Goal: Information Seeking & Learning: Learn about a topic

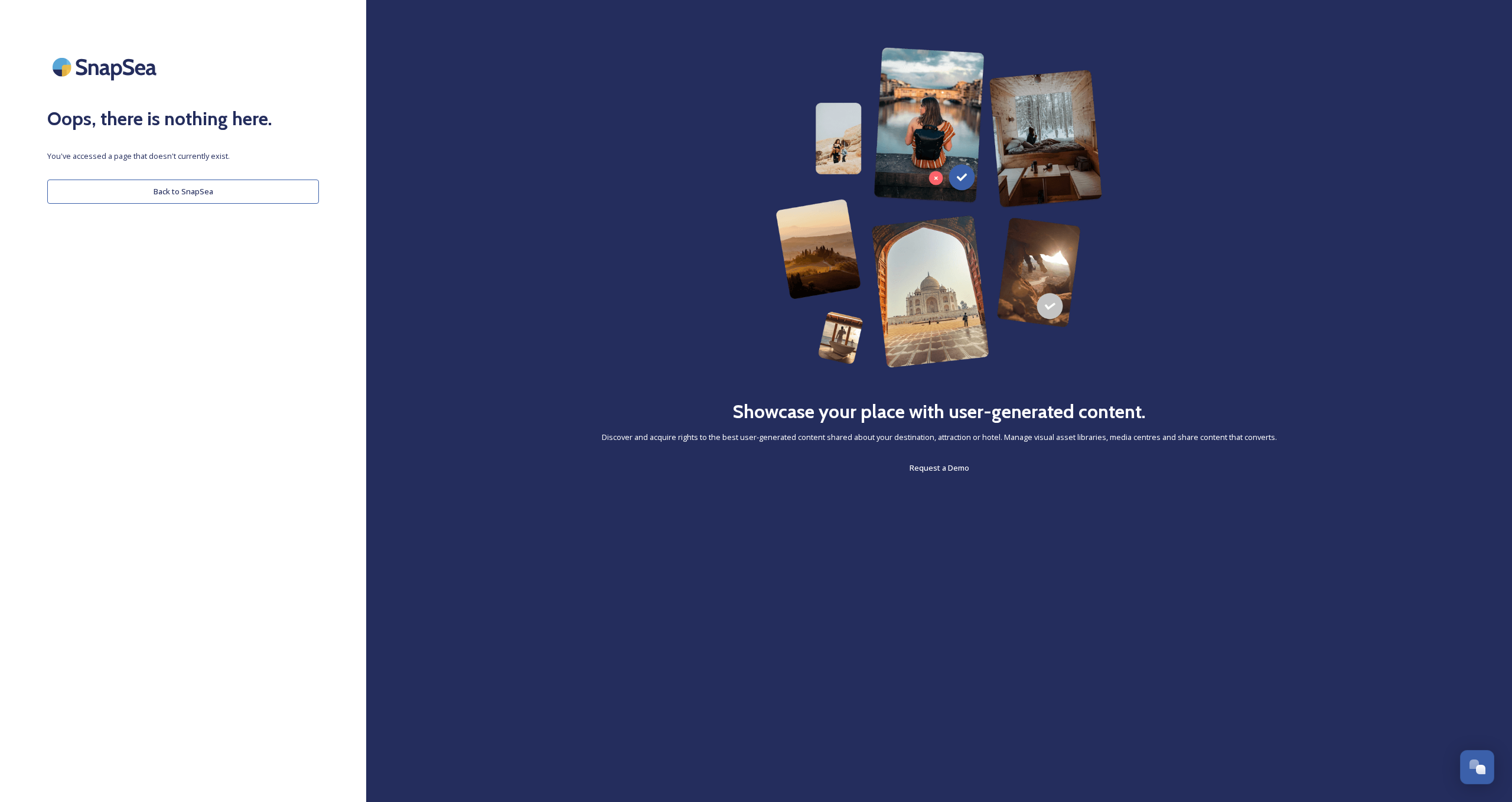
click at [222, 193] on button "Back to SnapSea" at bounding box center [183, 191] width 272 height 24
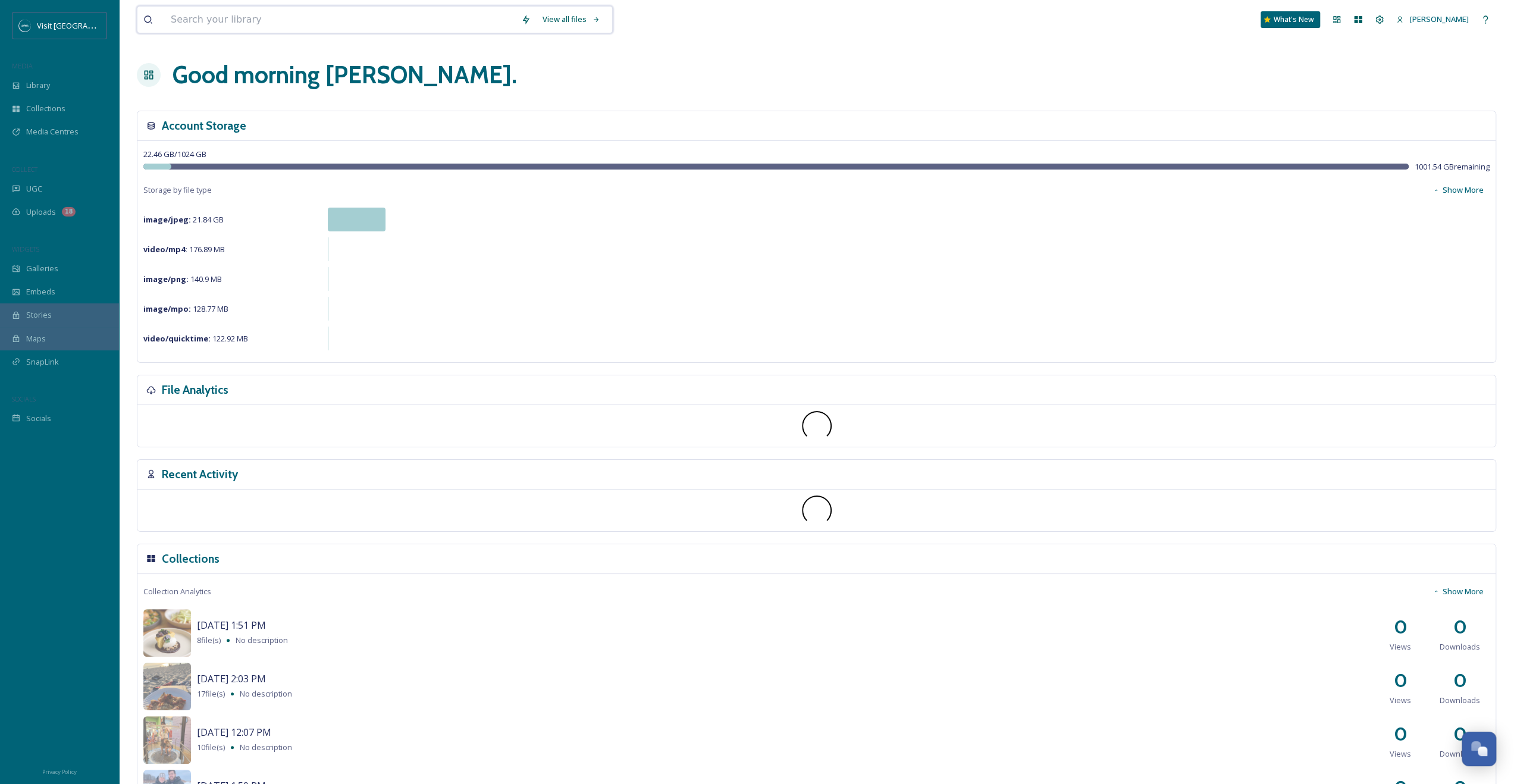
click at [277, 26] on input at bounding box center [340, 19] width 350 height 26
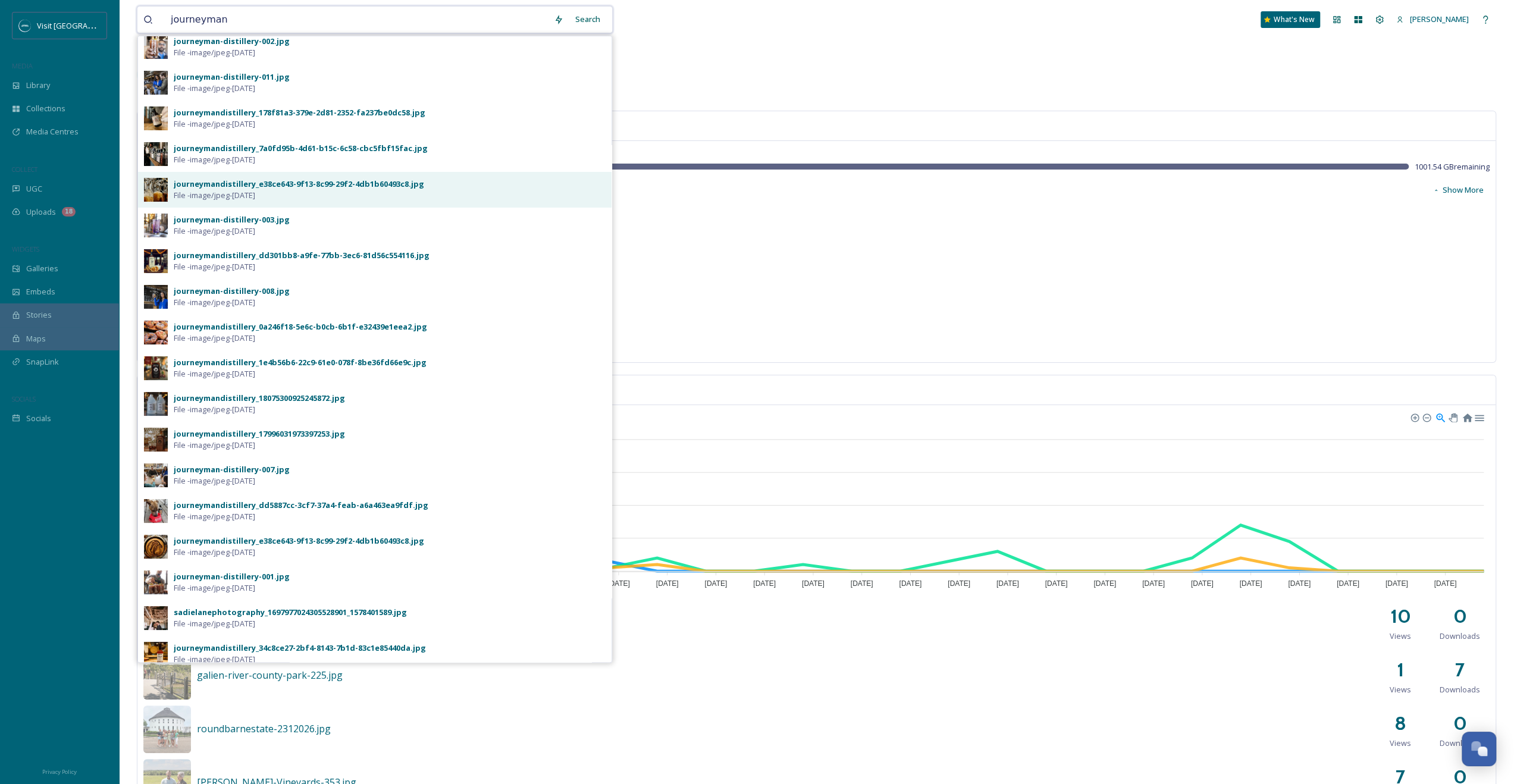
scroll to position [87, 0]
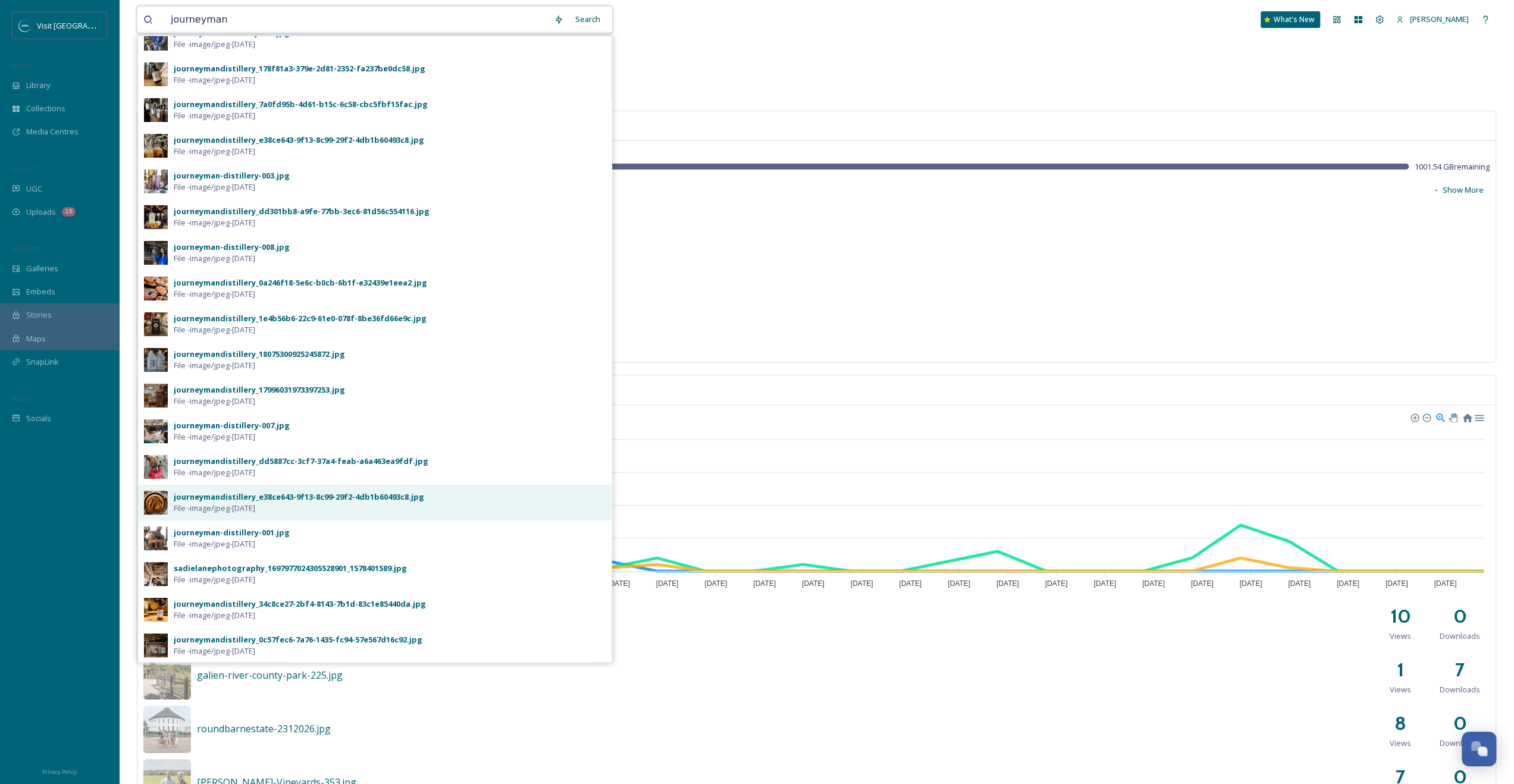
type input "journeyman"
click at [264, 497] on div "journeymandistillery_e38ce643-9f13-8c99-29f2-4db1b60493c8.jpg" at bounding box center [299, 497] width 251 height 11
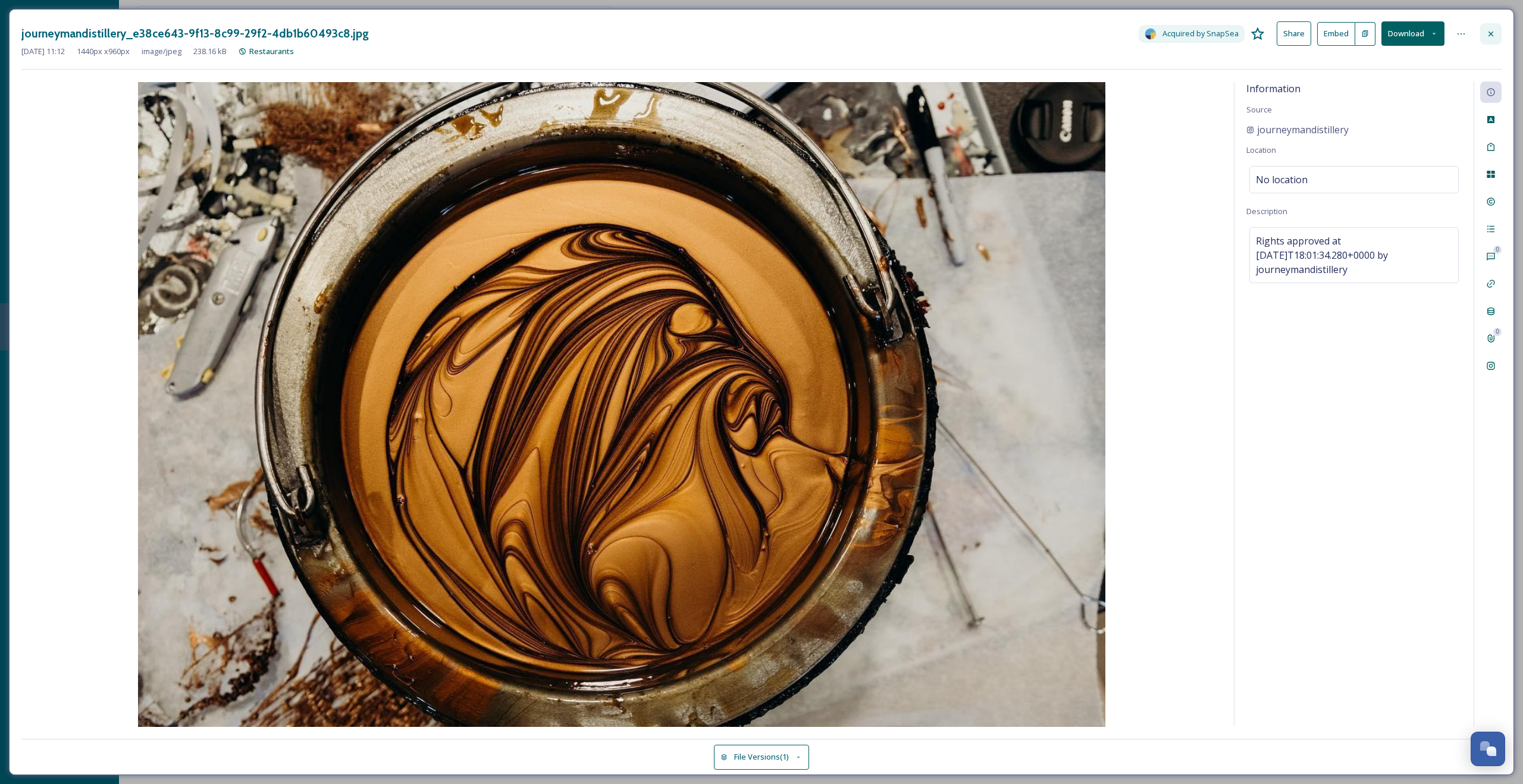
click at [1489, 28] on div at bounding box center [1491, 34] width 21 height 21
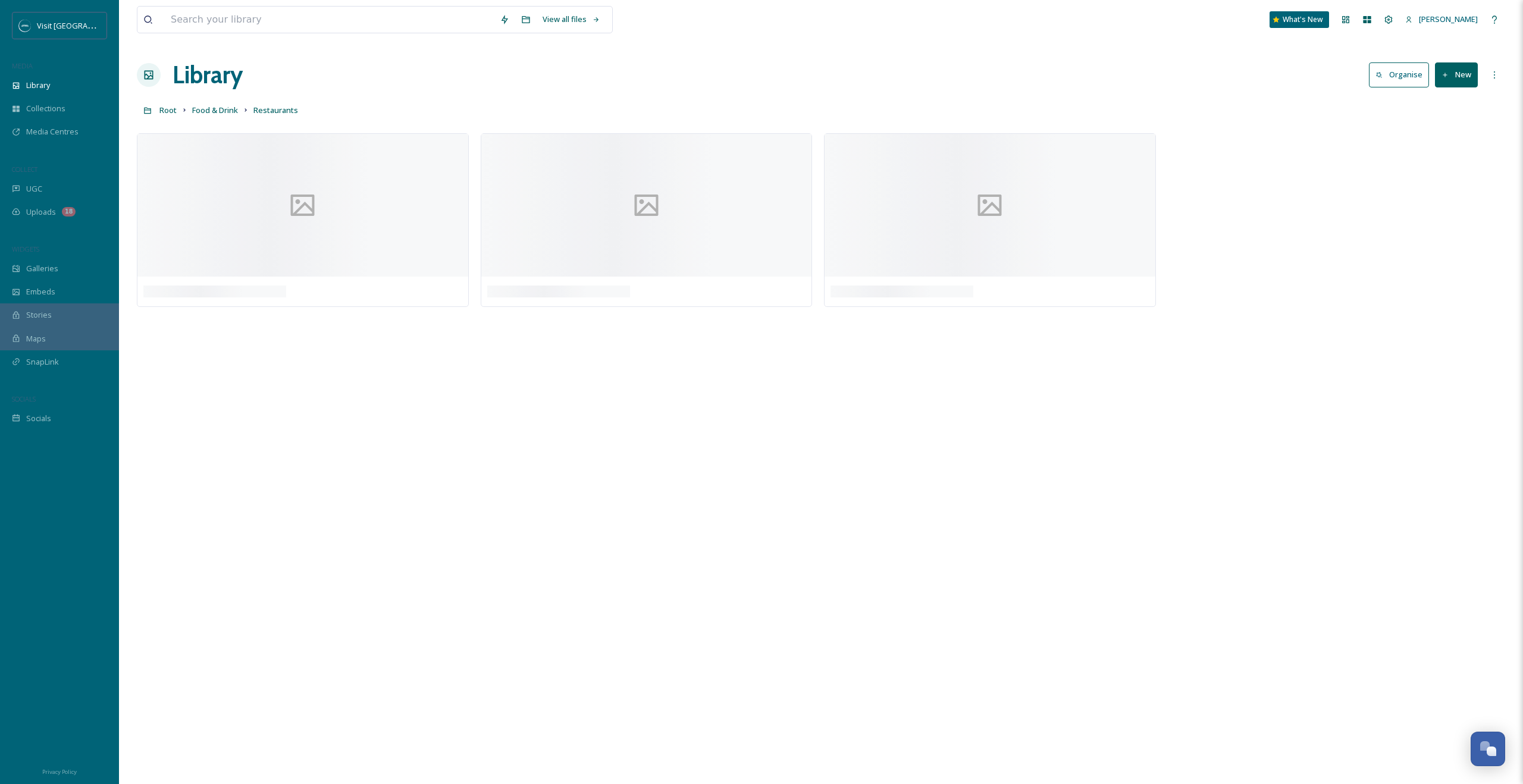
click at [254, 37] on div "View all files What's New [PERSON_NAME]" at bounding box center [821, 19] width 1368 height 39
click at [258, 24] on input at bounding box center [329, 19] width 329 height 26
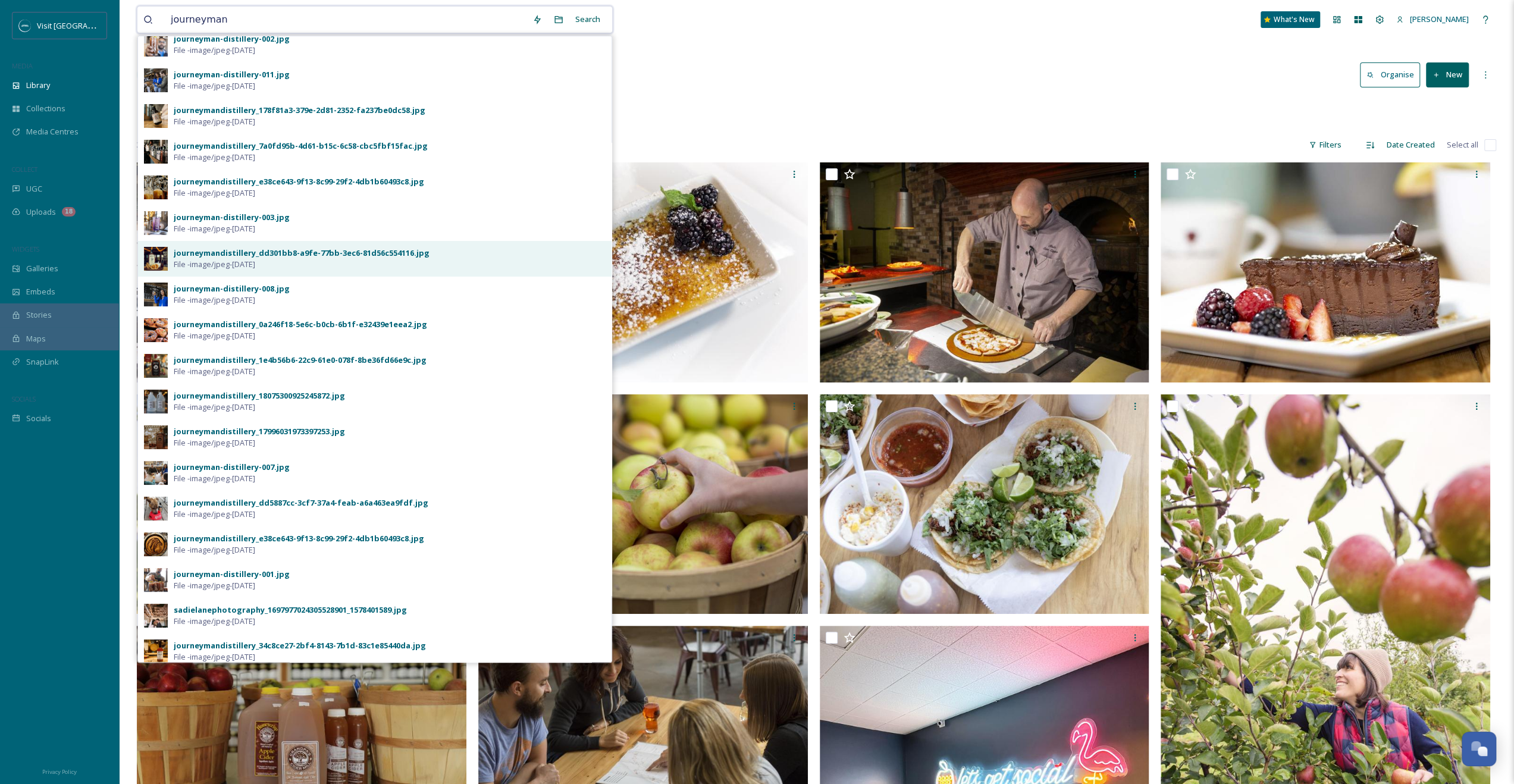
scroll to position [87, 0]
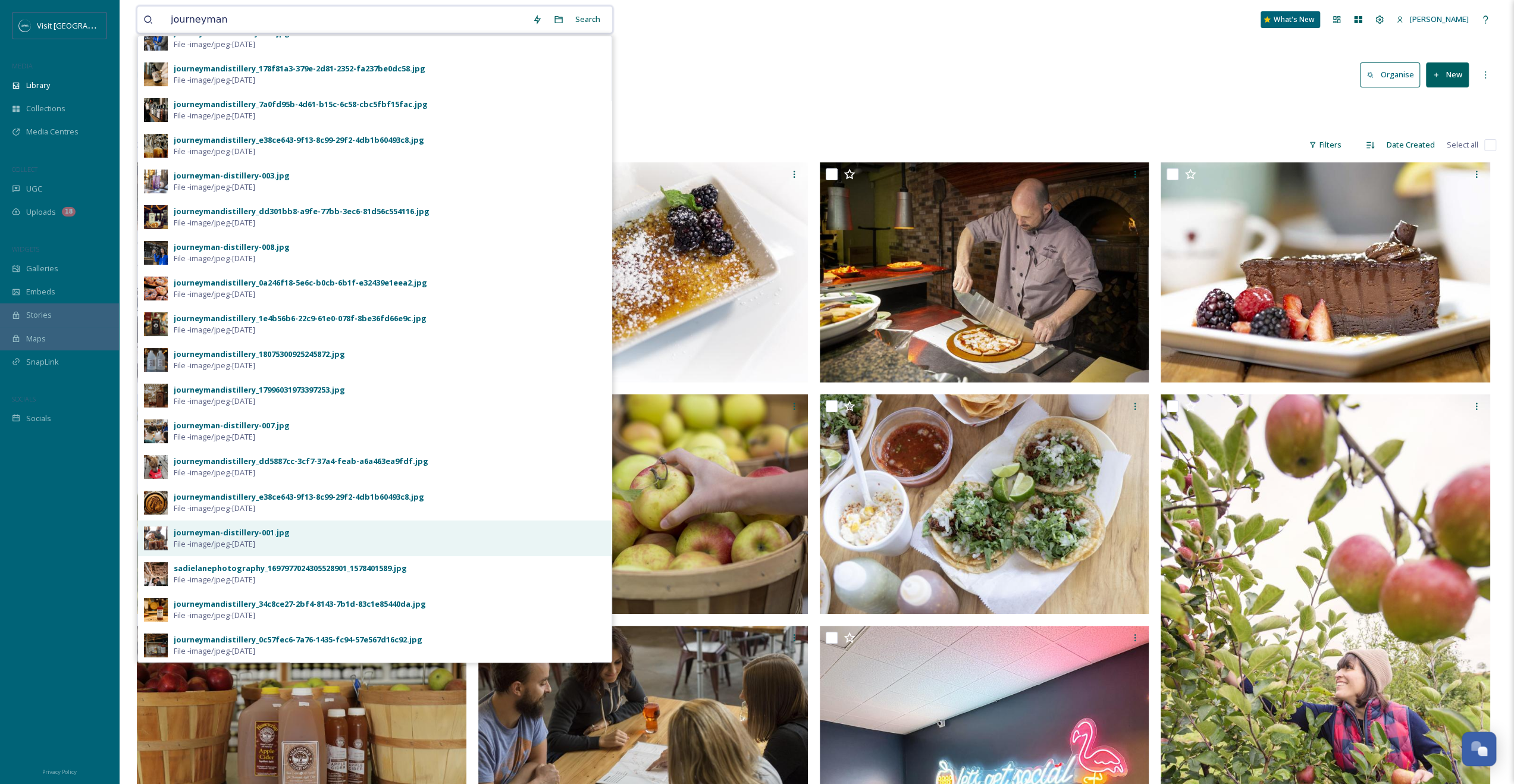
type input "journeyman"
click at [279, 530] on div "journeyman-distillery-001.jpg" at bounding box center [231, 532] width 116 height 11
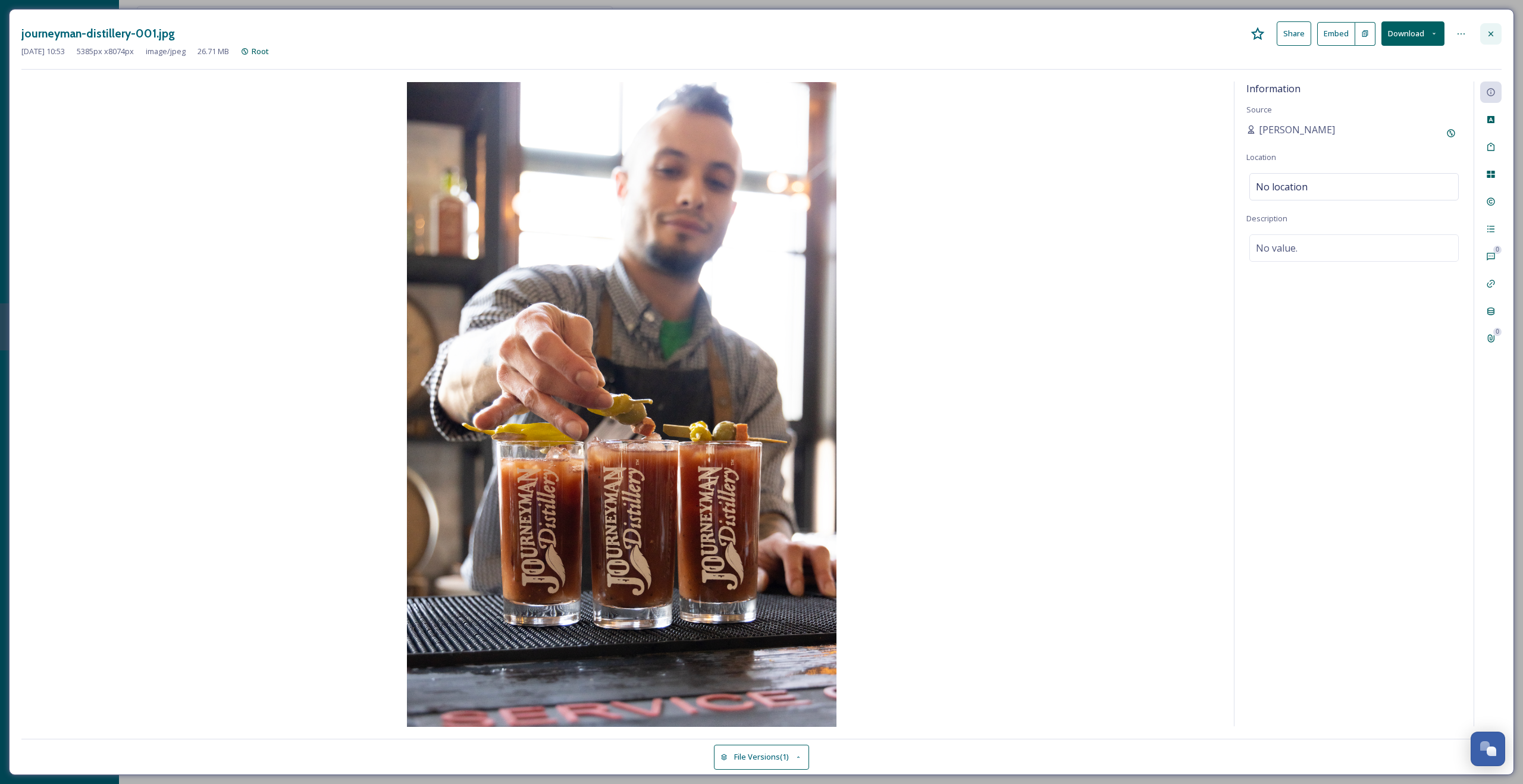
click at [1495, 29] on div at bounding box center [1491, 34] width 21 height 21
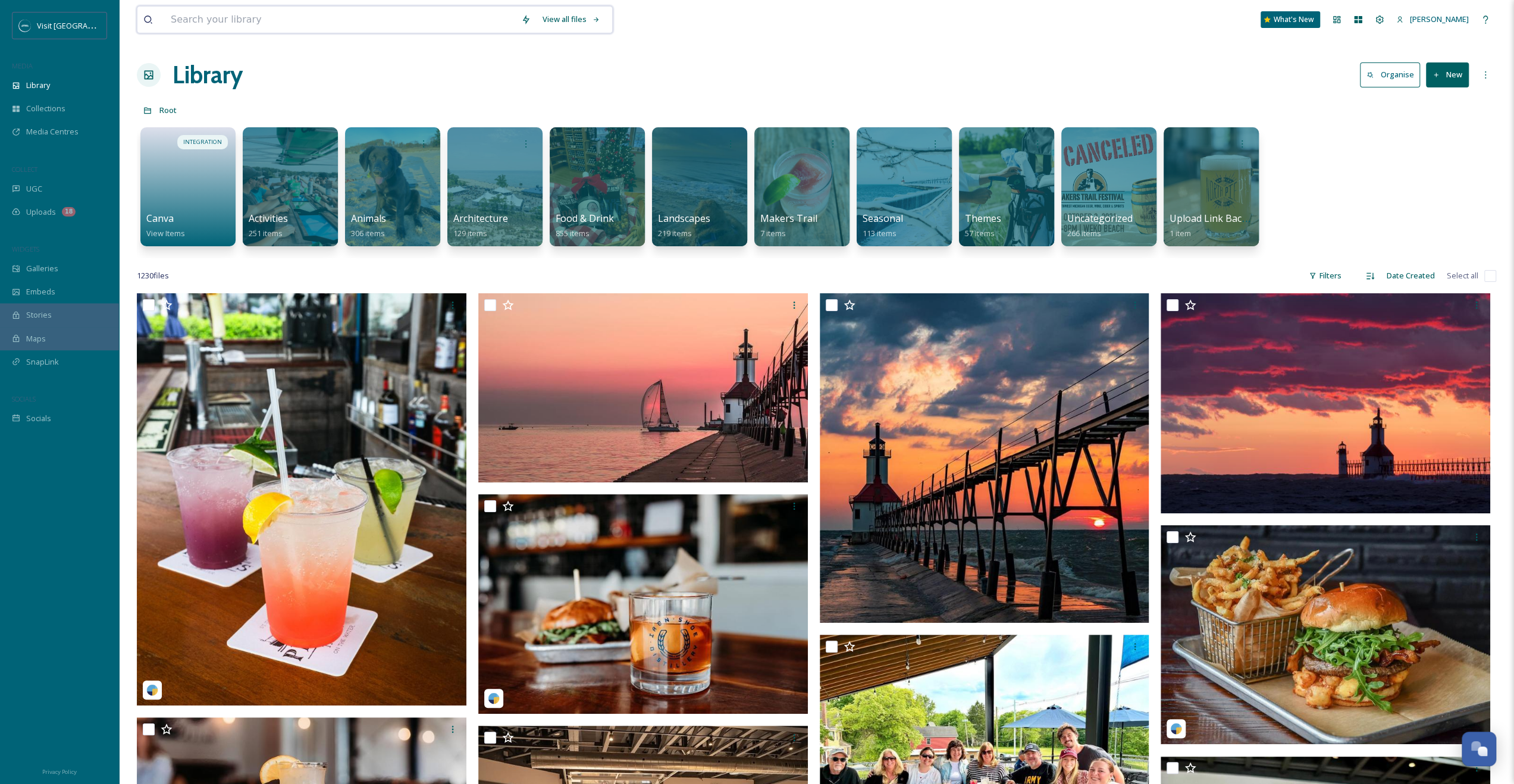
click at [295, 23] on input at bounding box center [340, 19] width 350 height 26
type input "journeyman"
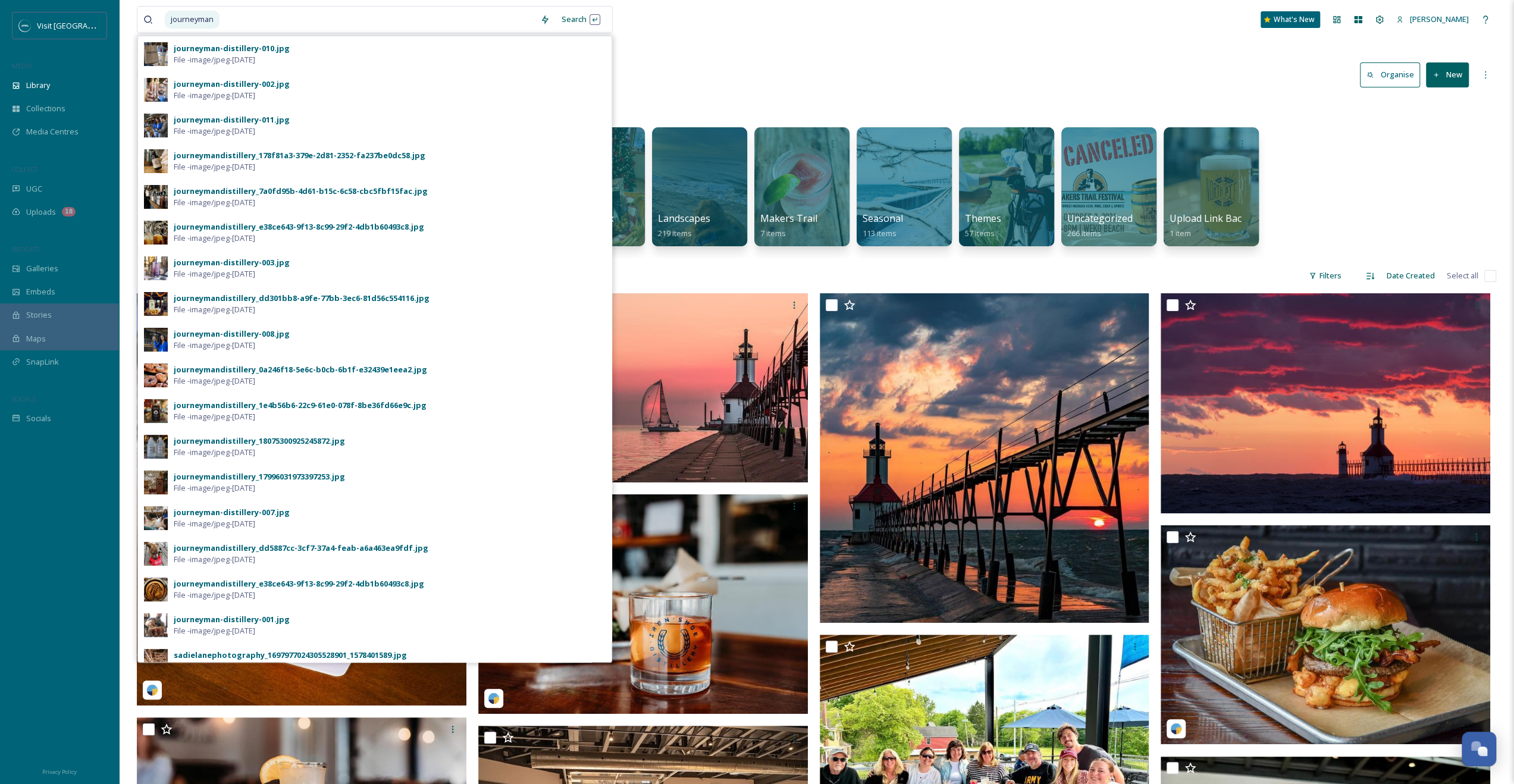
click at [363, 234] on div "journeymandistillery_e38ce643-9f13-8c99-29f2-4db1b60493c8.jpg File - image/jpeg…" at bounding box center [389, 232] width 432 height 23
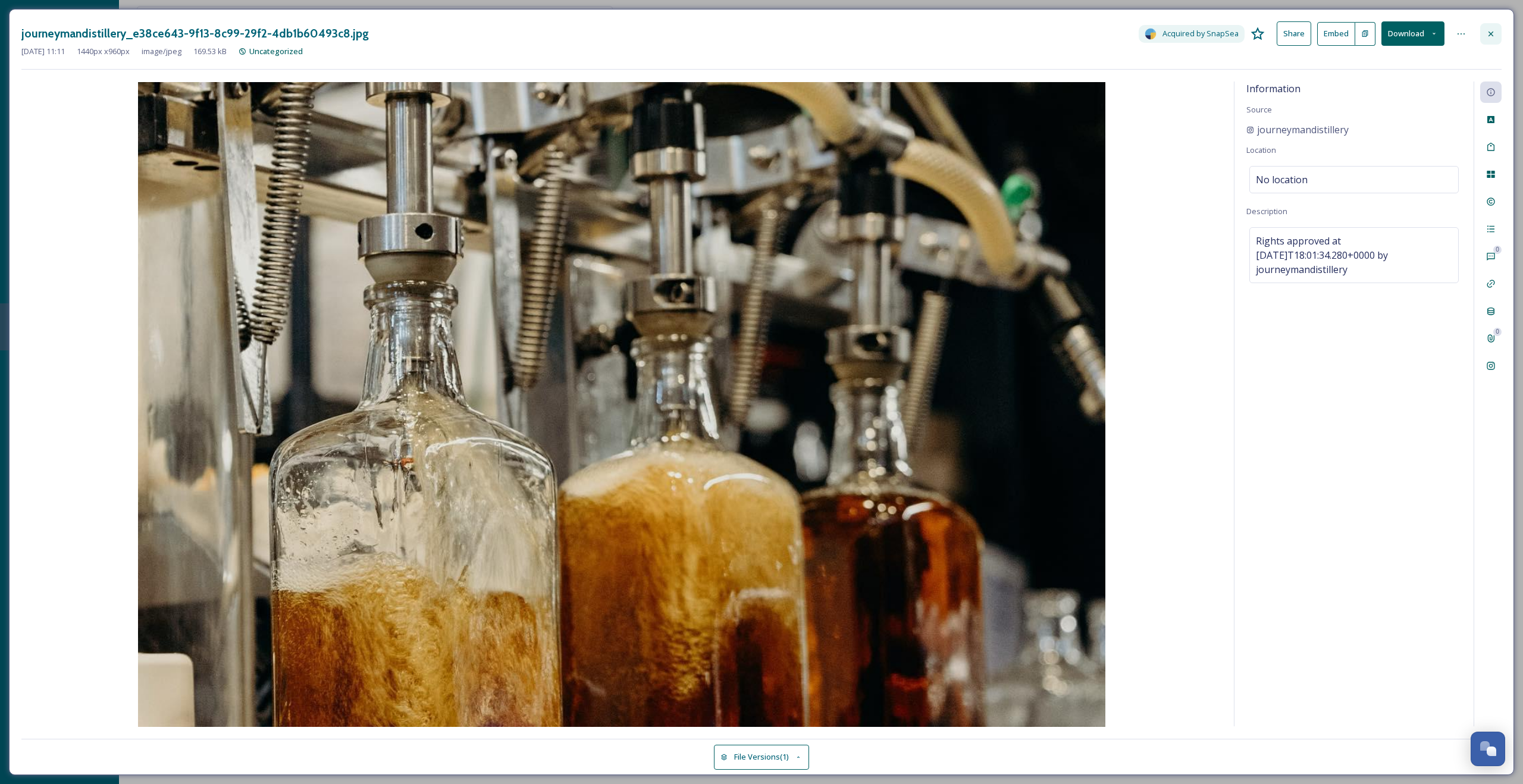
click at [1495, 28] on div at bounding box center [1491, 34] width 21 height 21
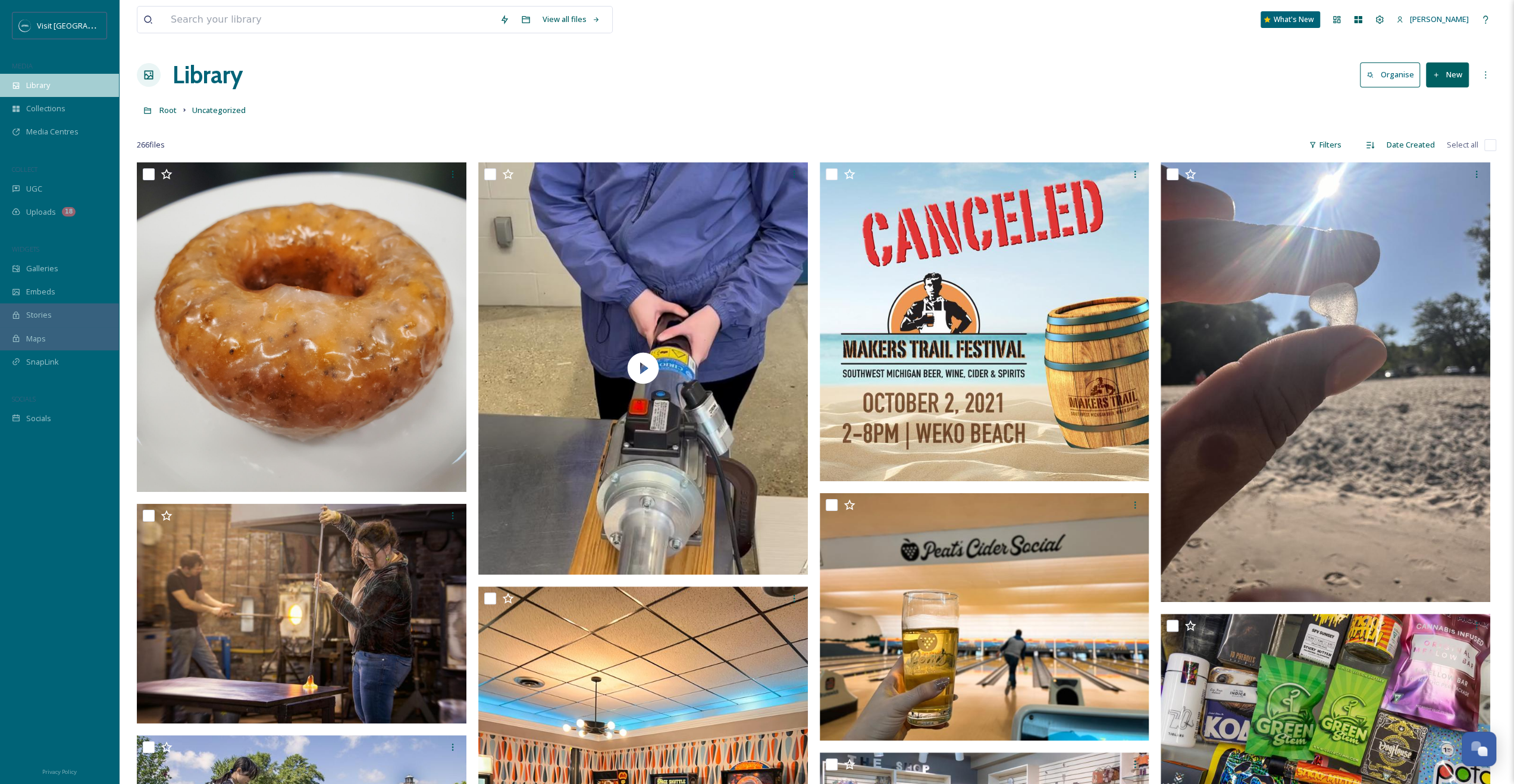
click at [23, 77] on div "Library" at bounding box center [60, 85] width 119 height 23
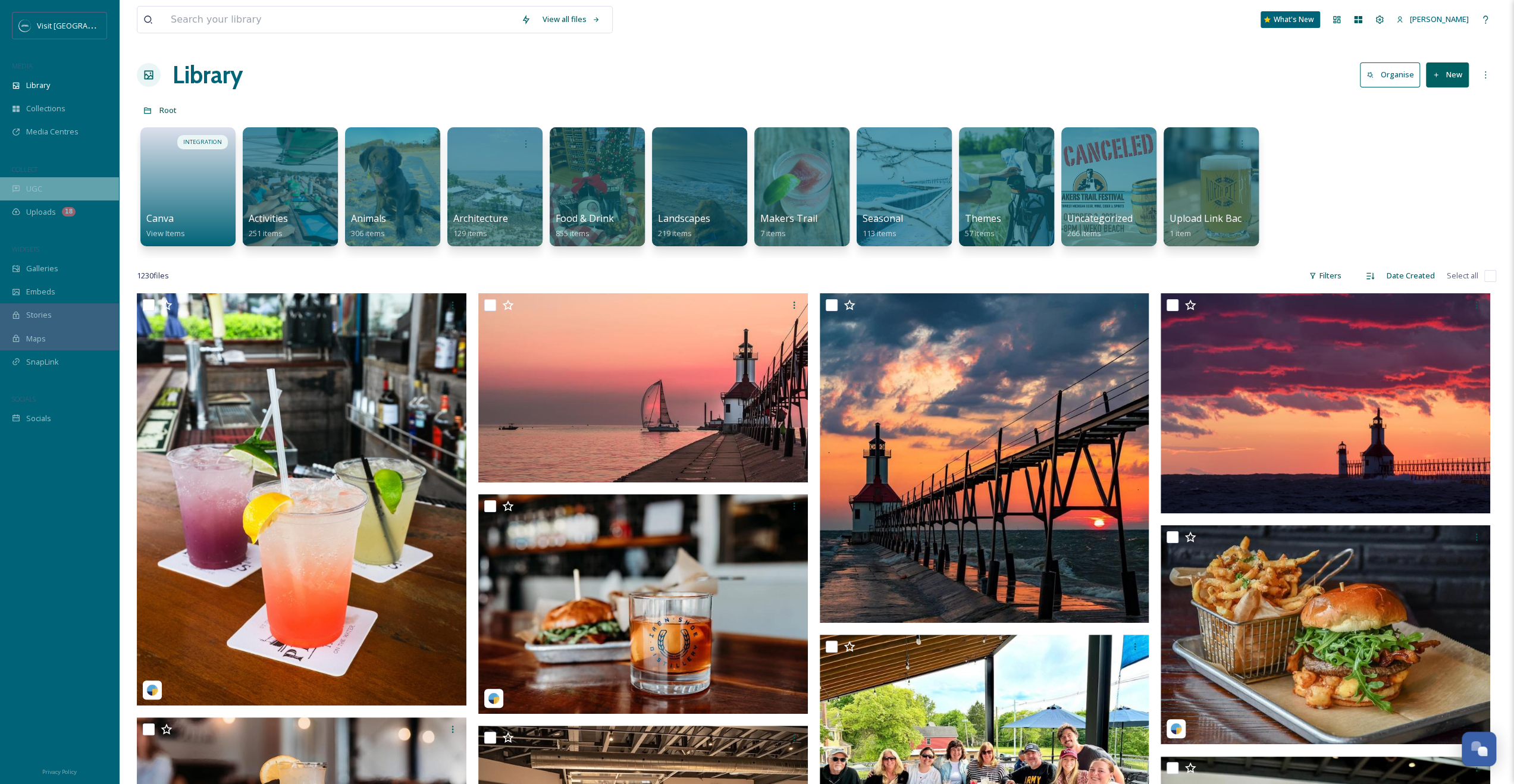
click at [36, 180] on div "UGC" at bounding box center [60, 188] width 119 height 23
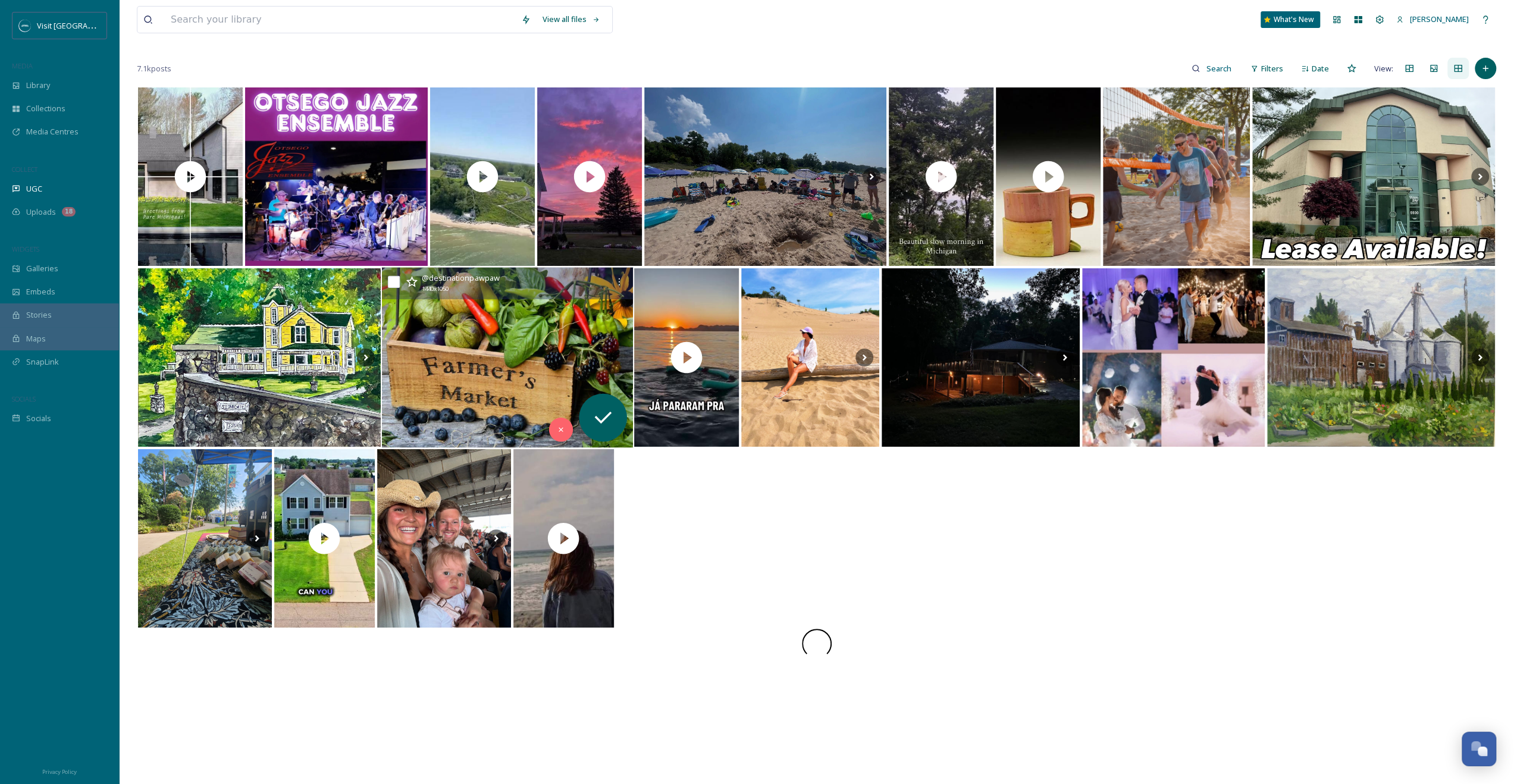
scroll to position [182, 0]
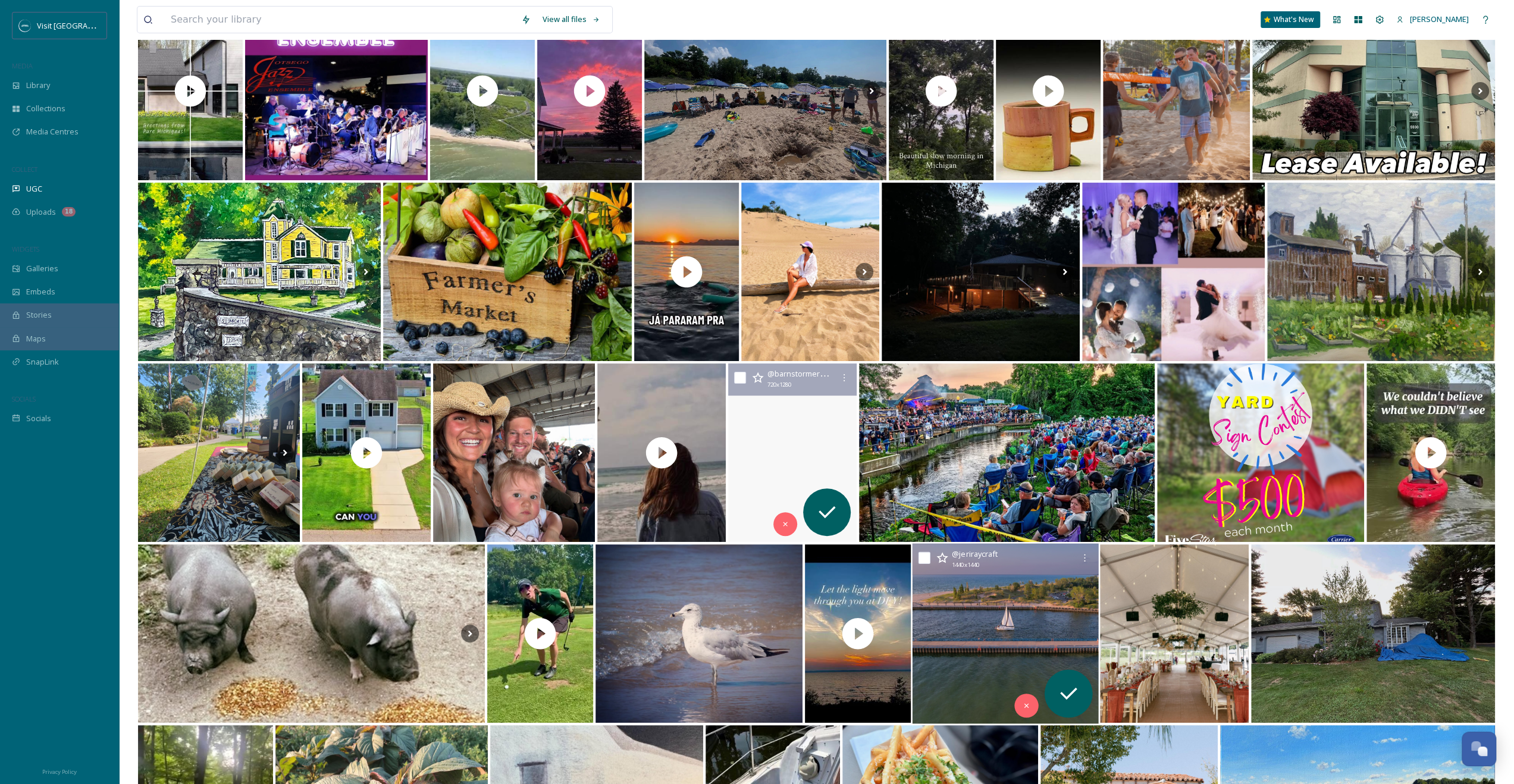
click at [1049, 623] on img at bounding box center [1005, 634] width 186 height 180
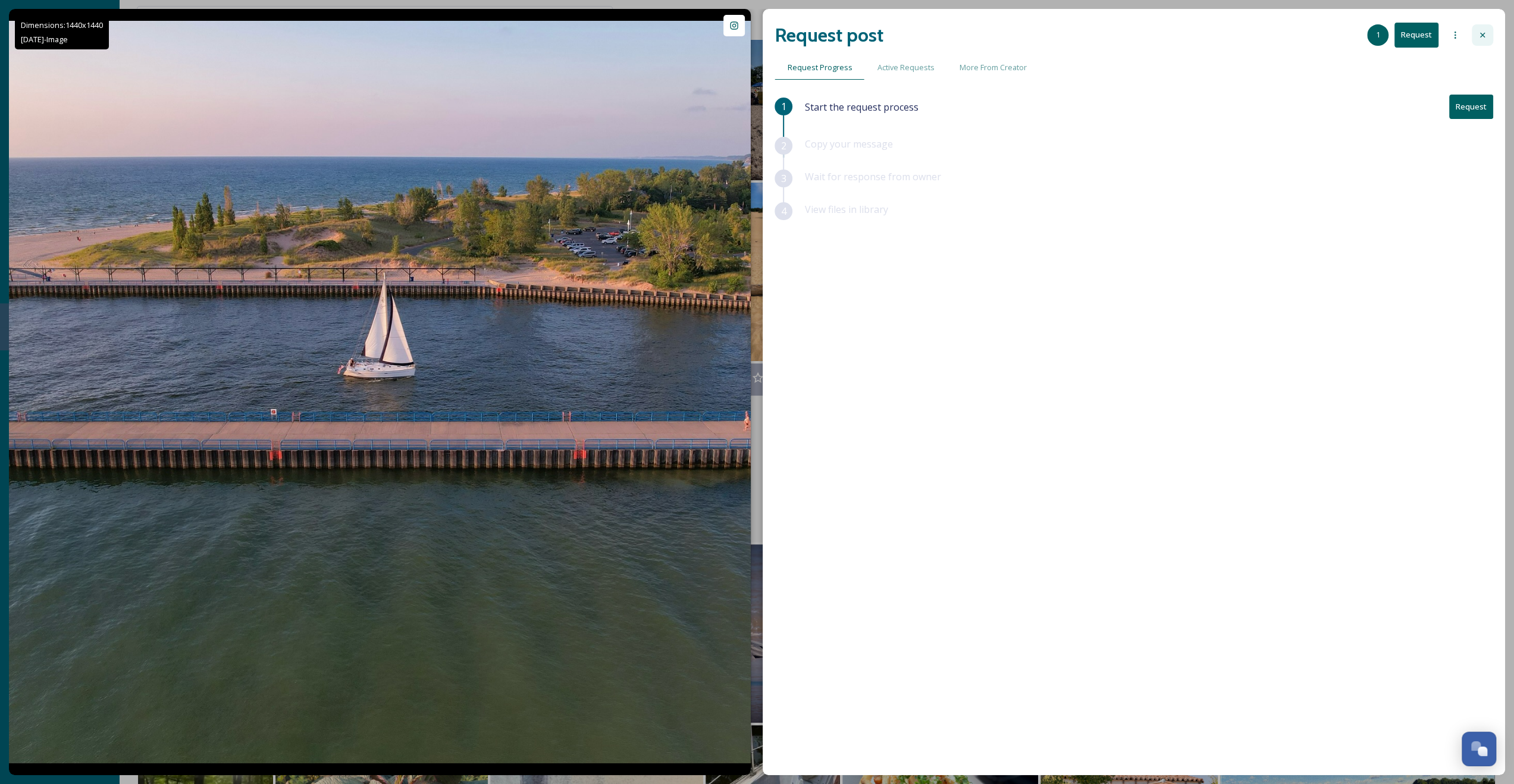
click at [1486, 37] on icon at bounding box center [1482, 34] width 9 height 9
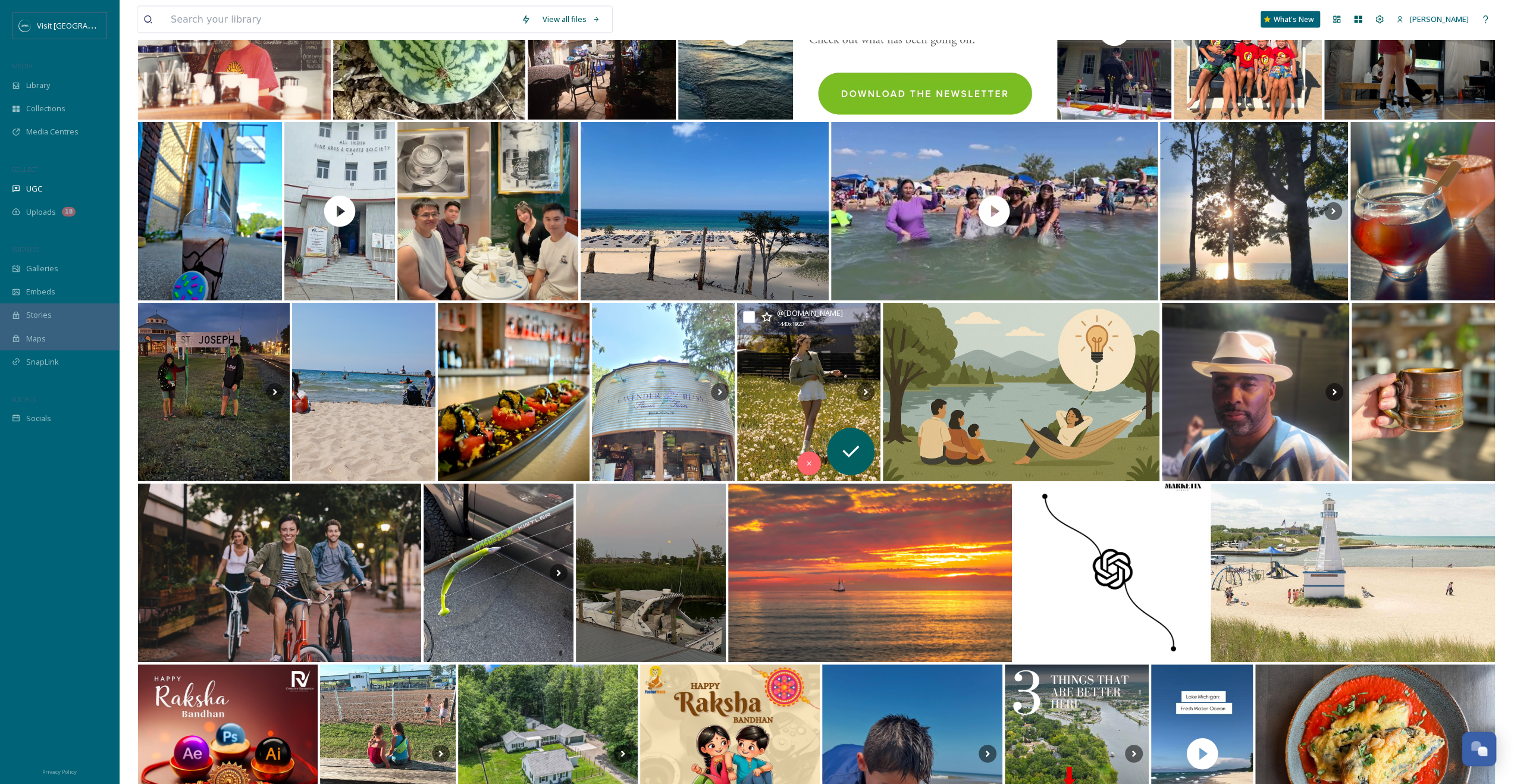
scroll to position [2771, 0]
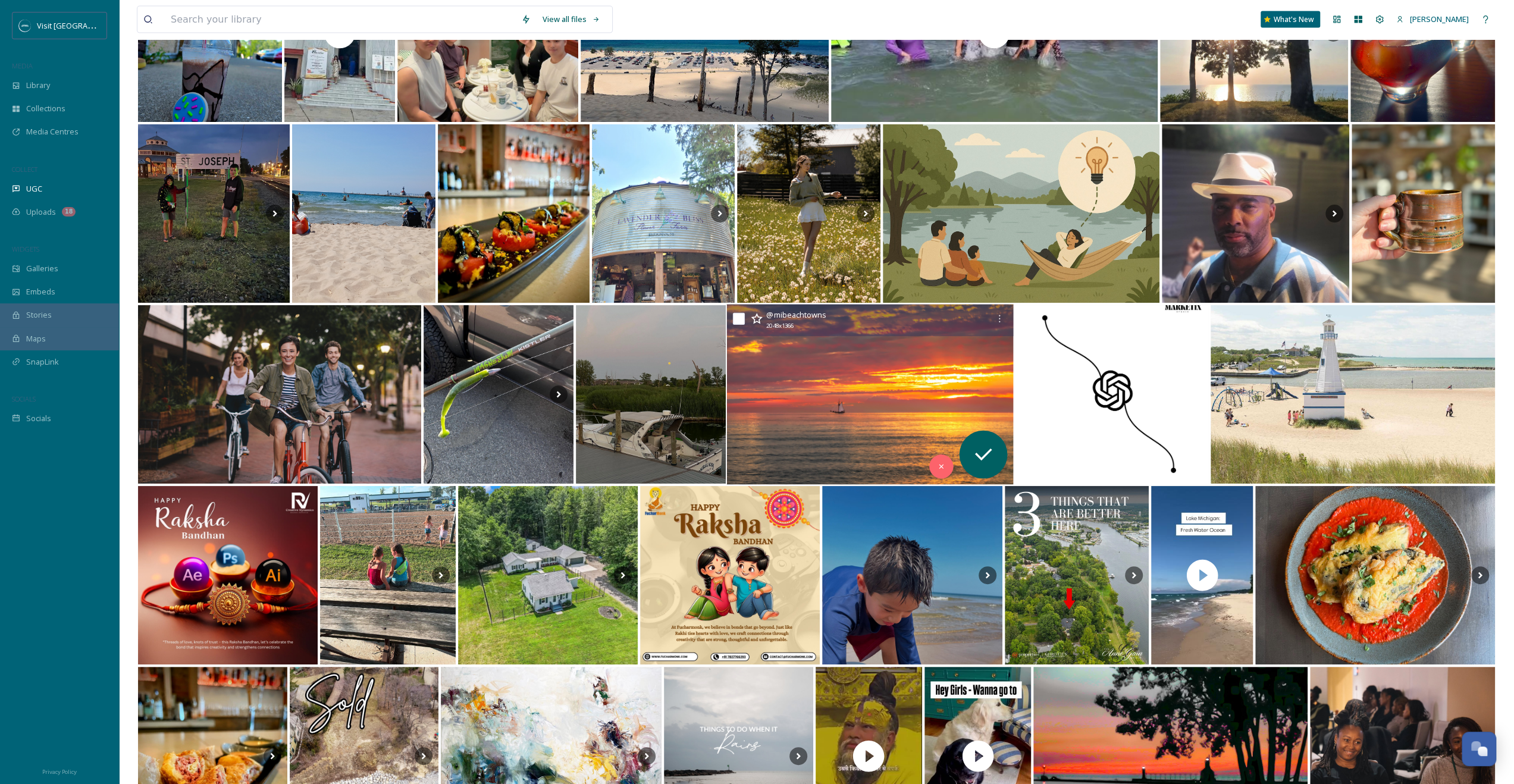
click at [837, 360] on img at bounding box center [869, 395] width 286 height 180
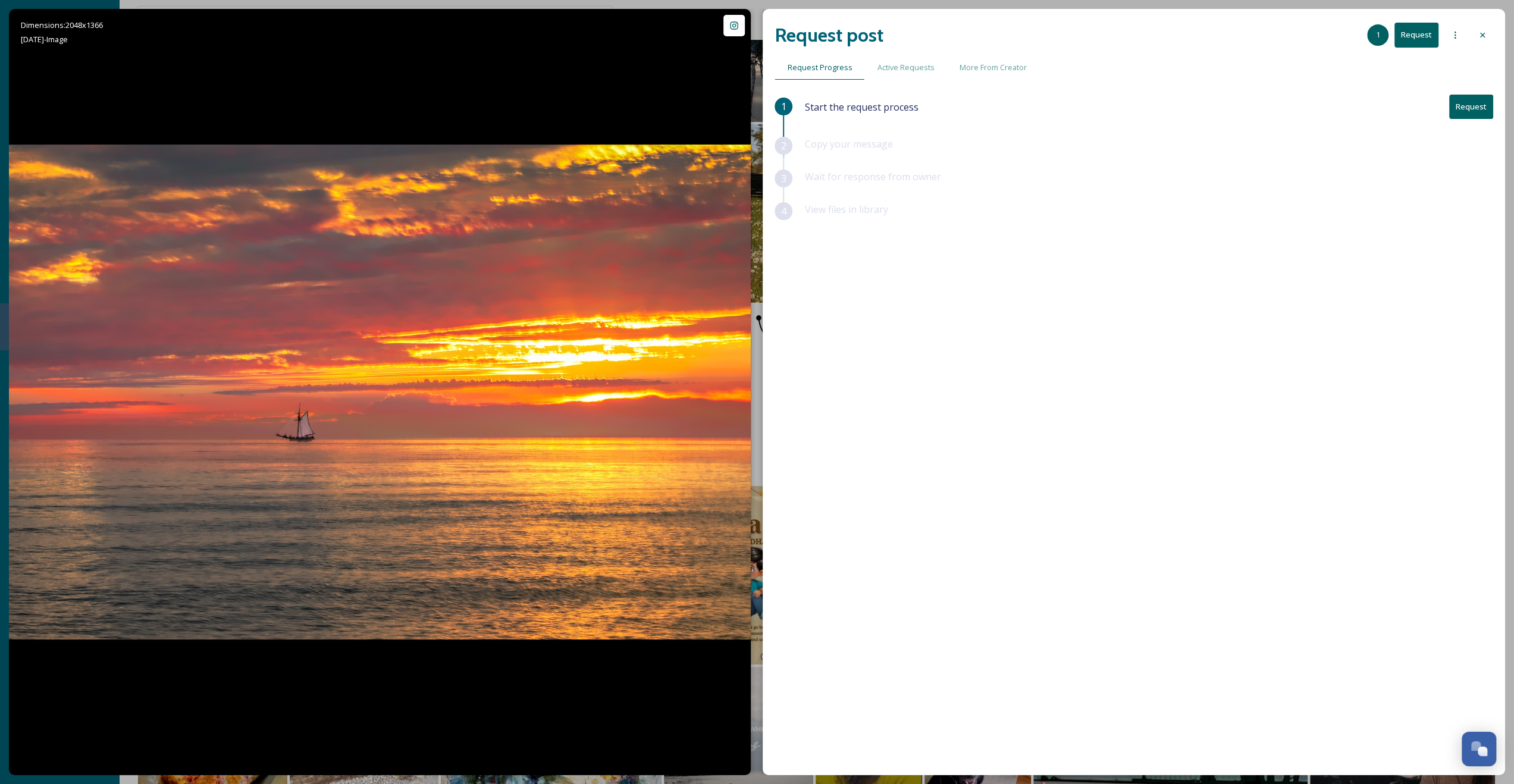
click at [1481, 18] on div "Request post 1 Request Request Progress Active Requests More From Creator 1 Sta…" at bounding box center [1133, 391] width 742 height 766
click at [1471, 32] on div at bounding box center [1482, 35] width 21 height 21
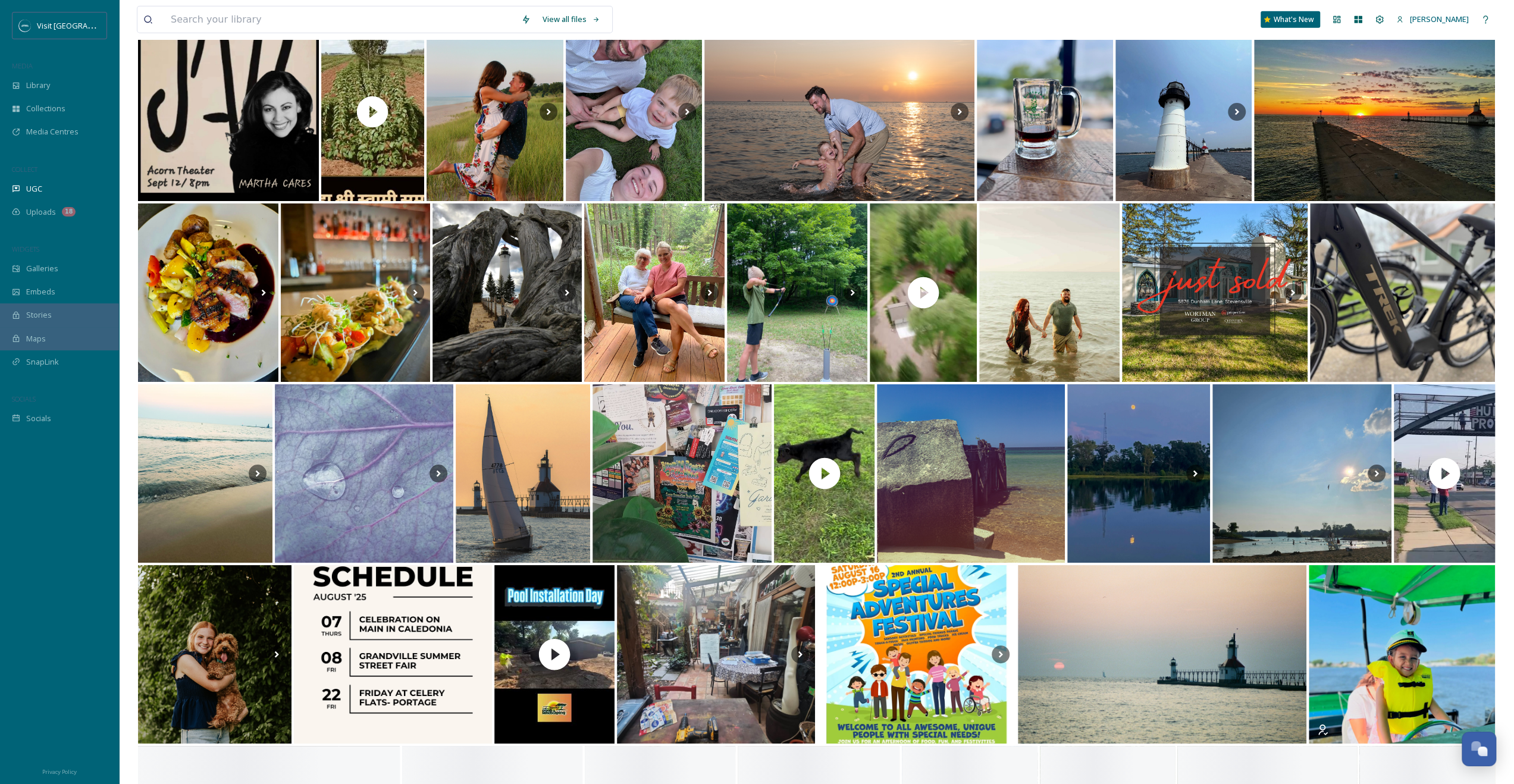
scroll to position [3663, 0]
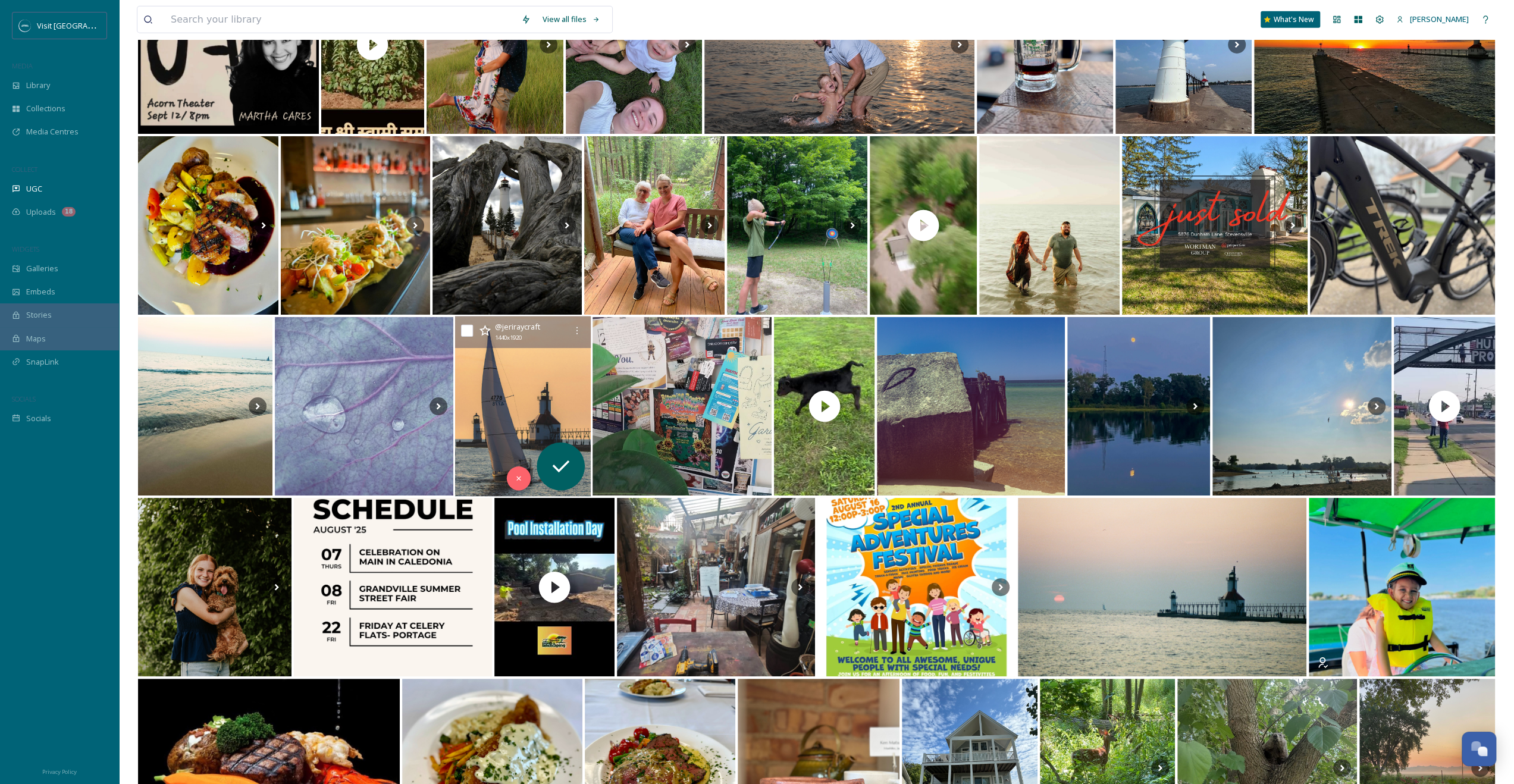
click at [517, 354] on img at bounding box center [522, 406] width 136 height 180
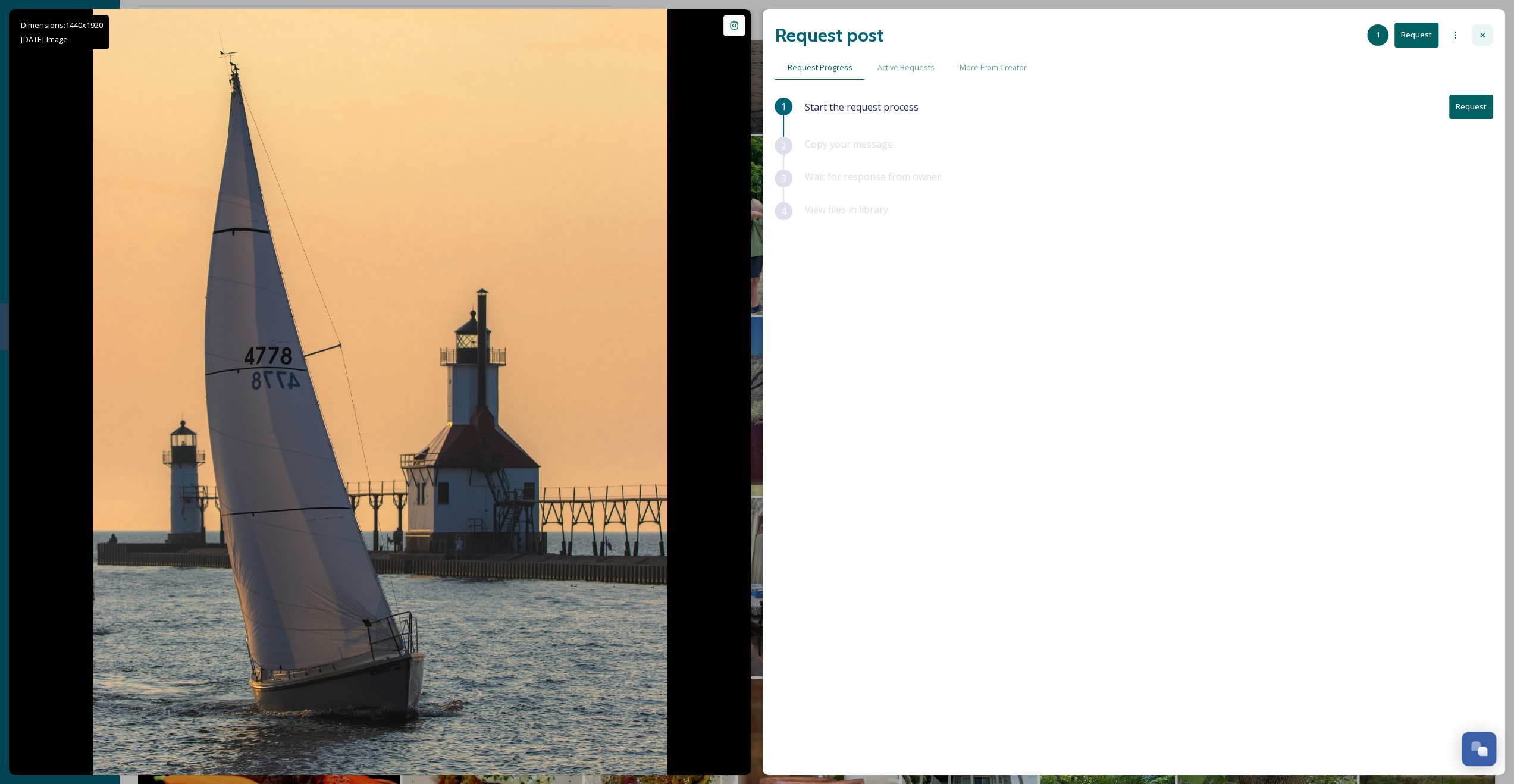
click at [1489, 36] on div at bounding box center [1482, 35] width 21 height 21
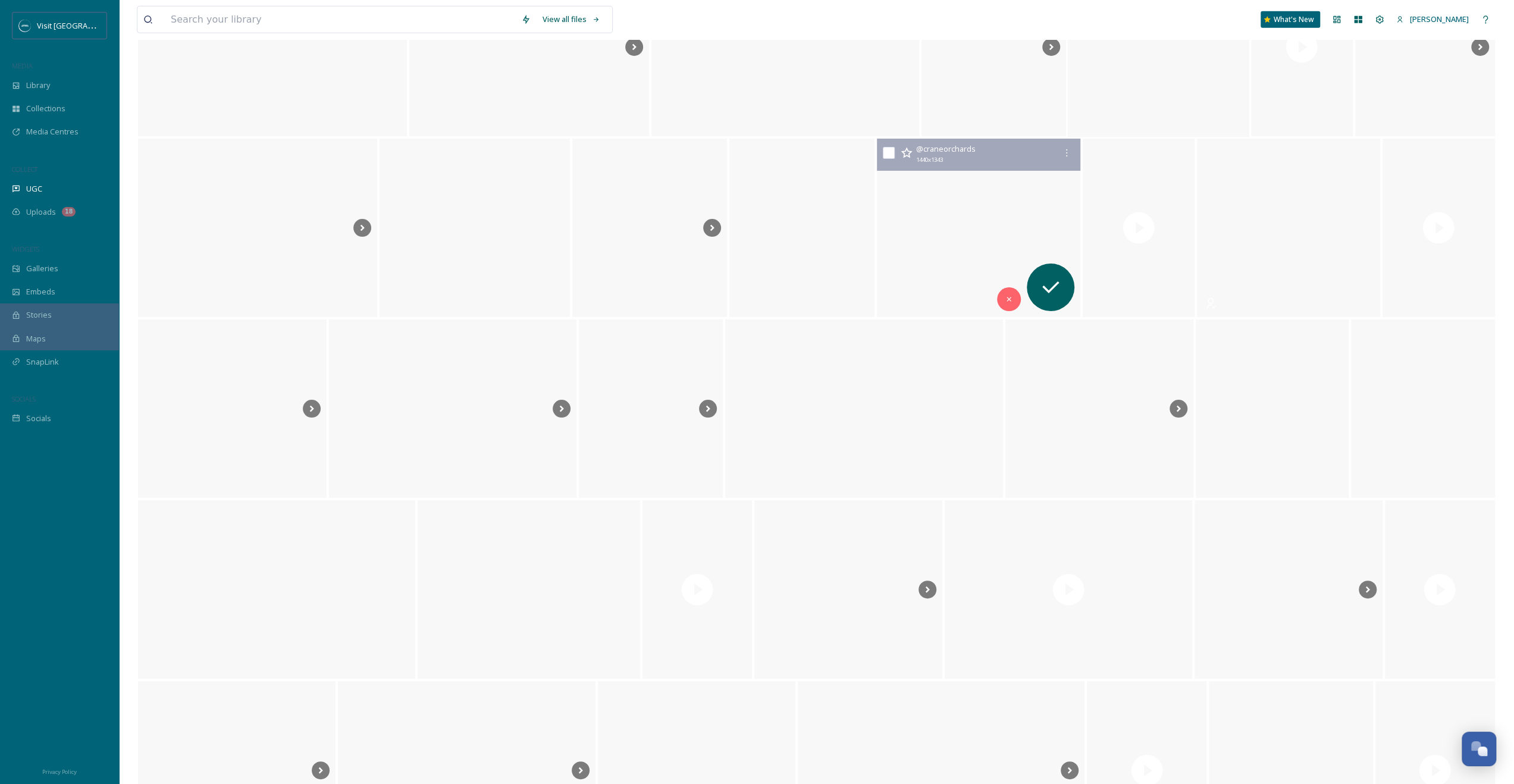
scroll to position [8123, 0]
